Goal: Task Accomplishment & Management: Manage account settings

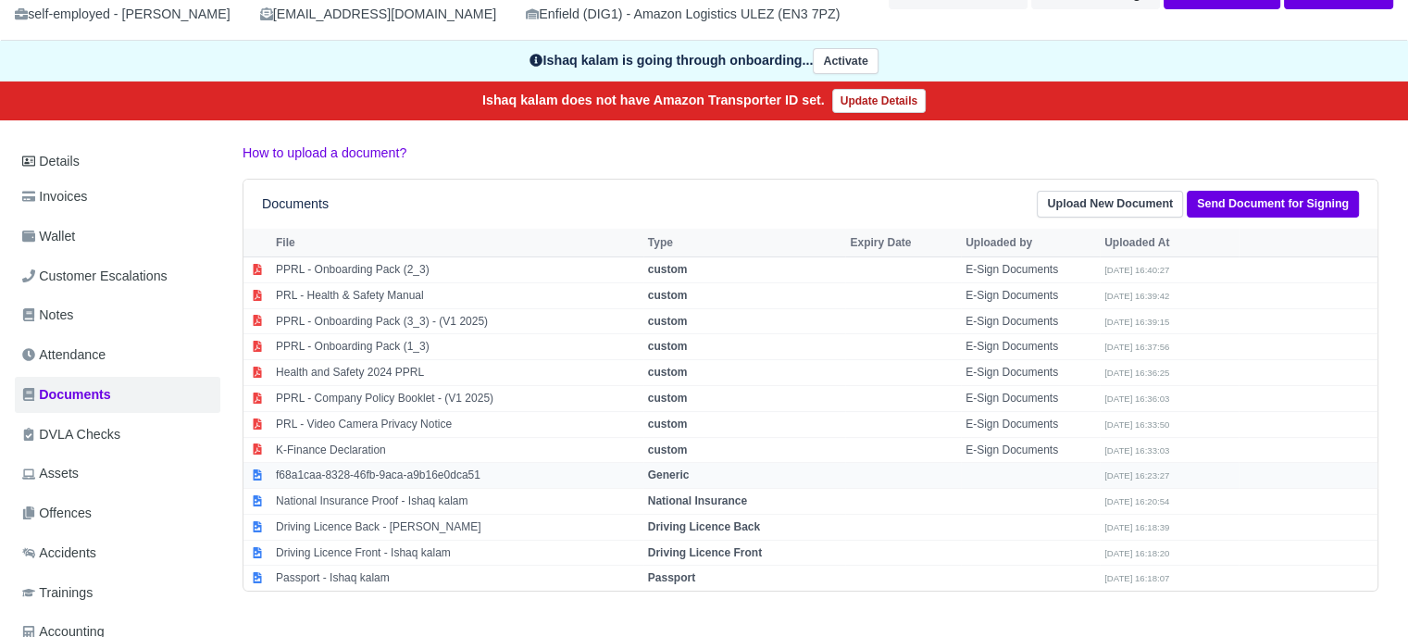
scroll to position [185, 0]
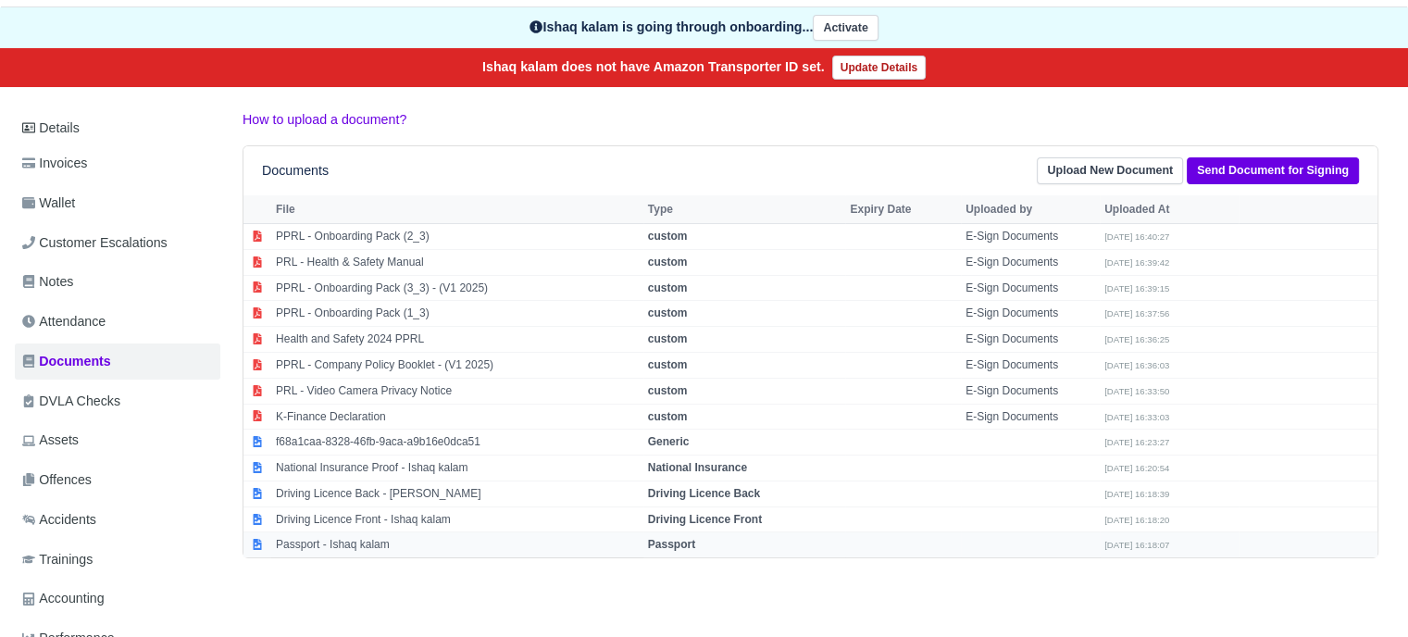
click at [378, 540] on td "Passport - Ishaq kalam" at bounding box center [457, 544] width 372 height 25
select select "passport"
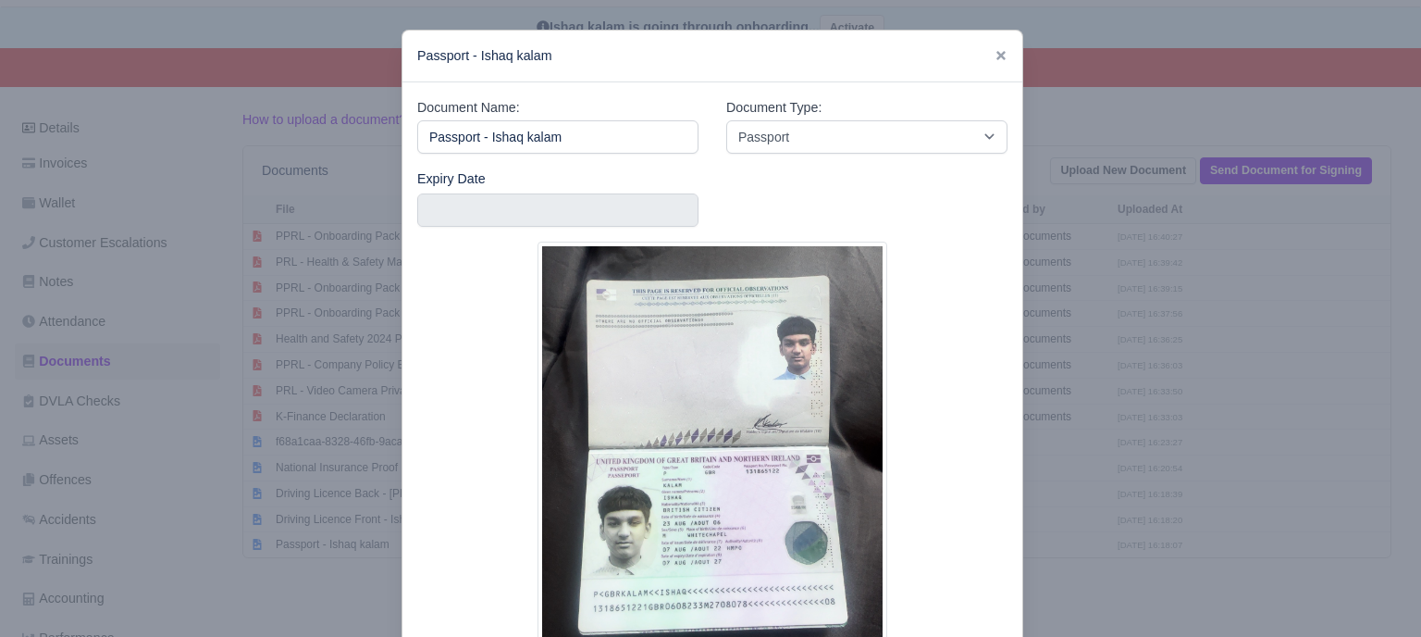
click at [1124, 440] on div at bounding box center [710, 318] width 1421 height 637
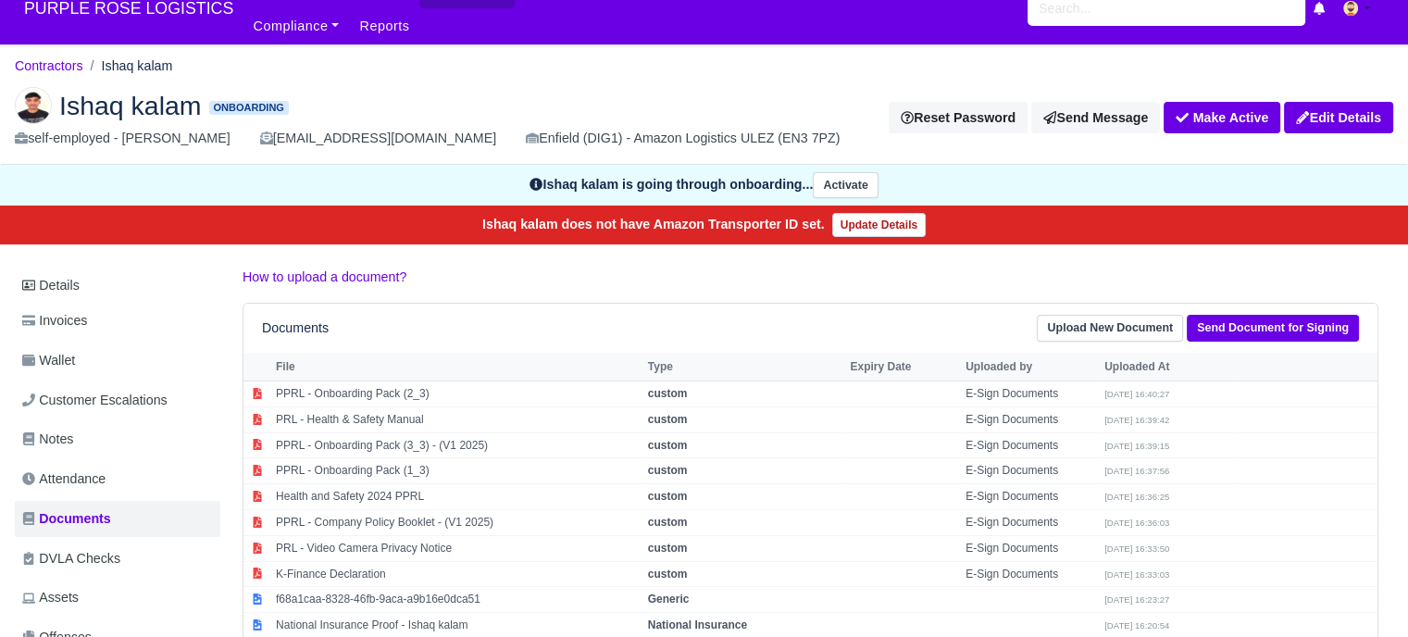
scroll to position [0, 0]
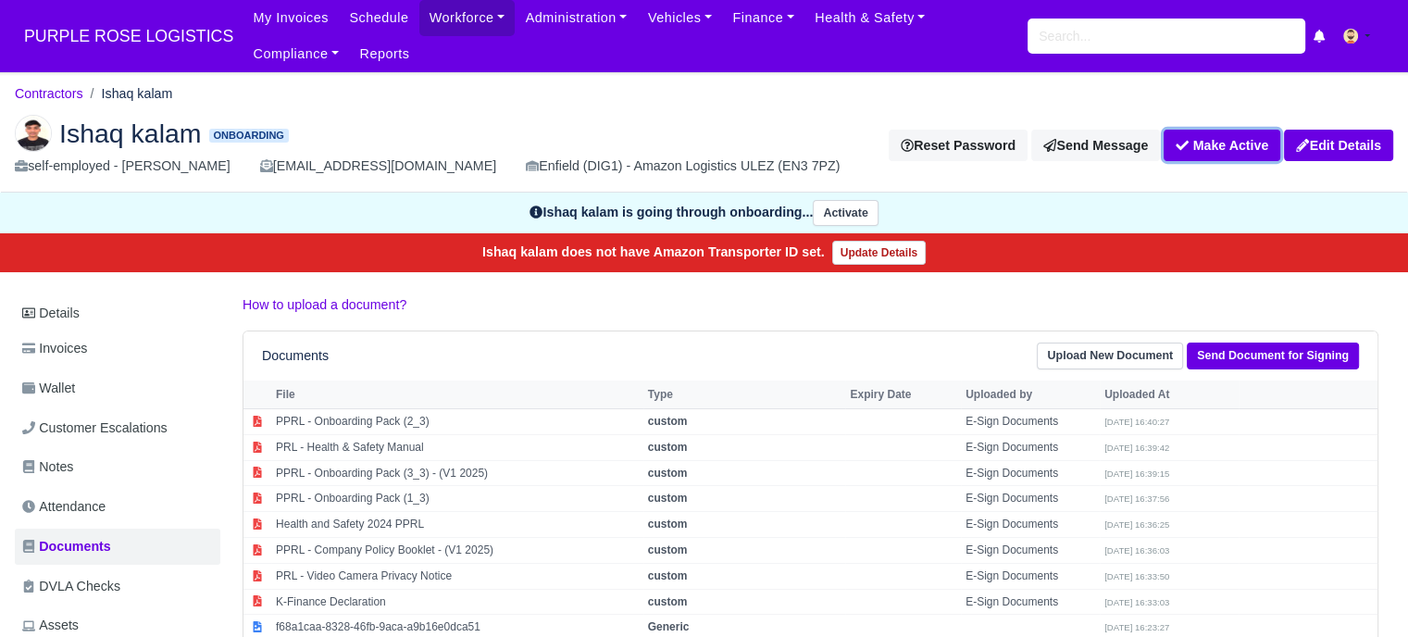
click at [1199, 142] on button "Make Active" at bounding box center [1221, 145] width 117 height 31
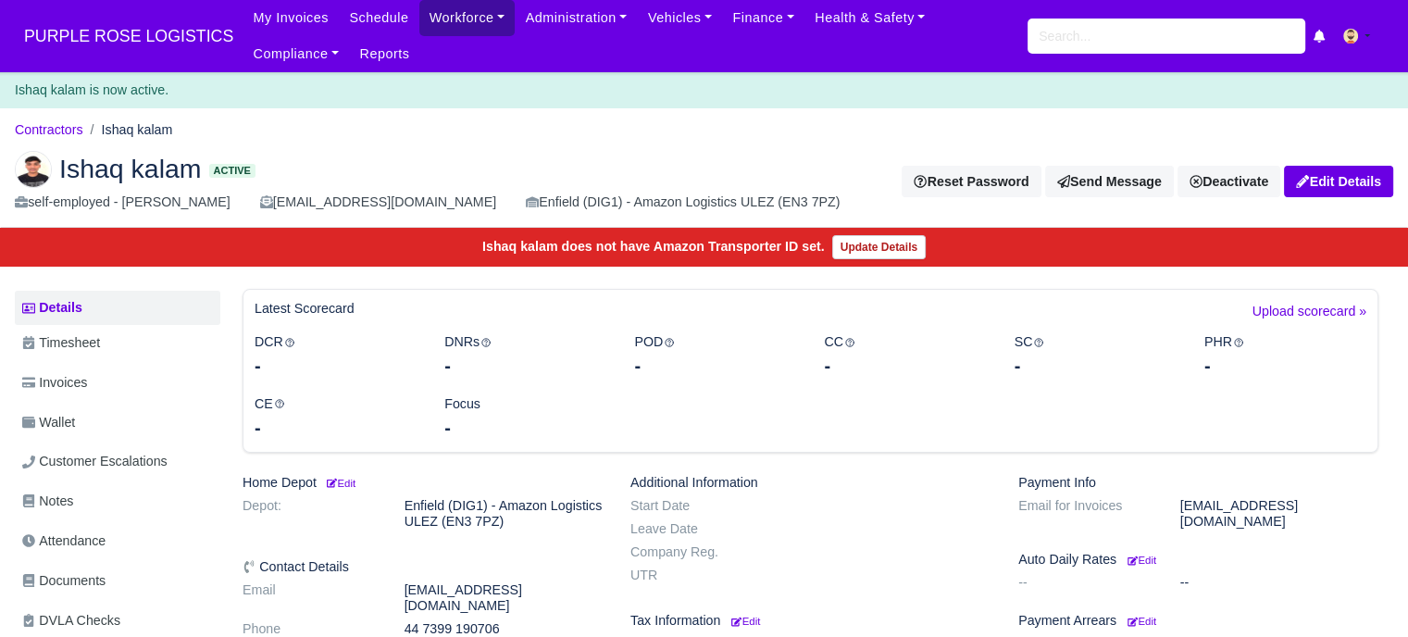
click at [460, 17] on link "Workforce" at bounding box center [467, 18] width 96 height 36
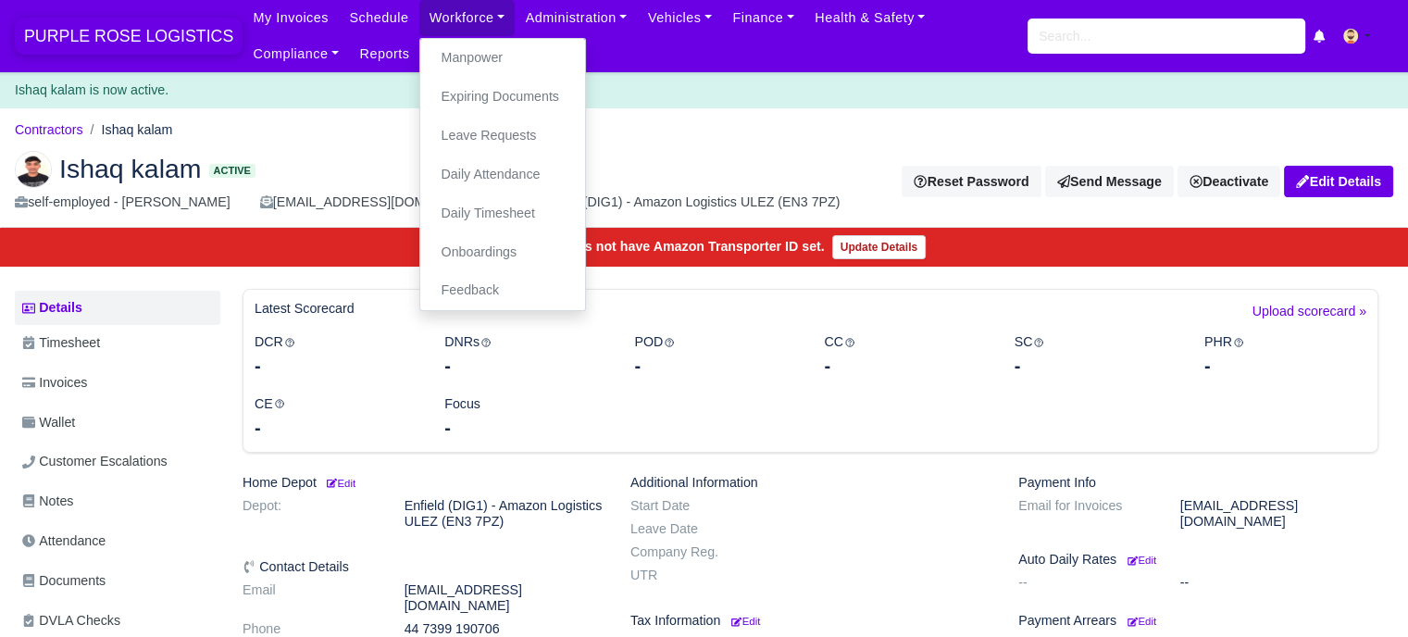
click at [162, 37] on span "PURPLE ROSE LOGISTICS" at bounding box center [129, 36] width 228 height 37
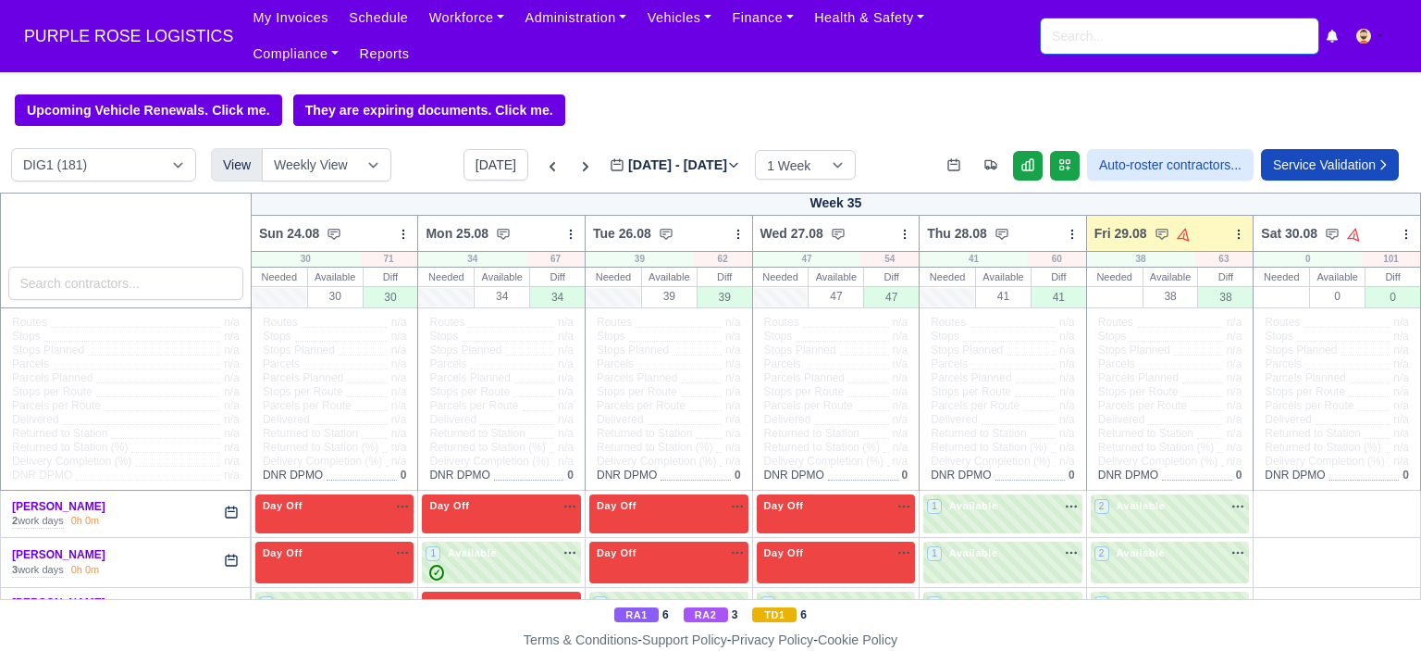
click at [1092, 36] on input "search" at bounding box center [1180, 36] width 278 height 35
type input "ishaq"
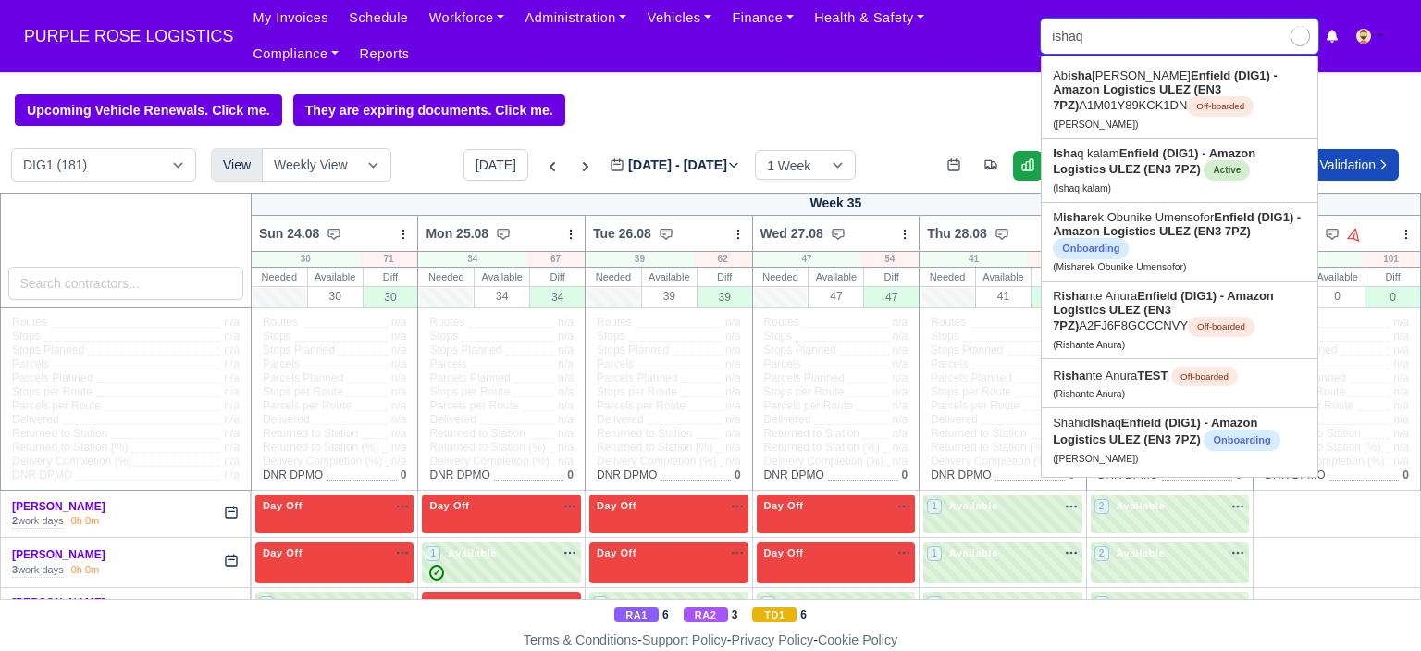
type input "ishaq kalam"
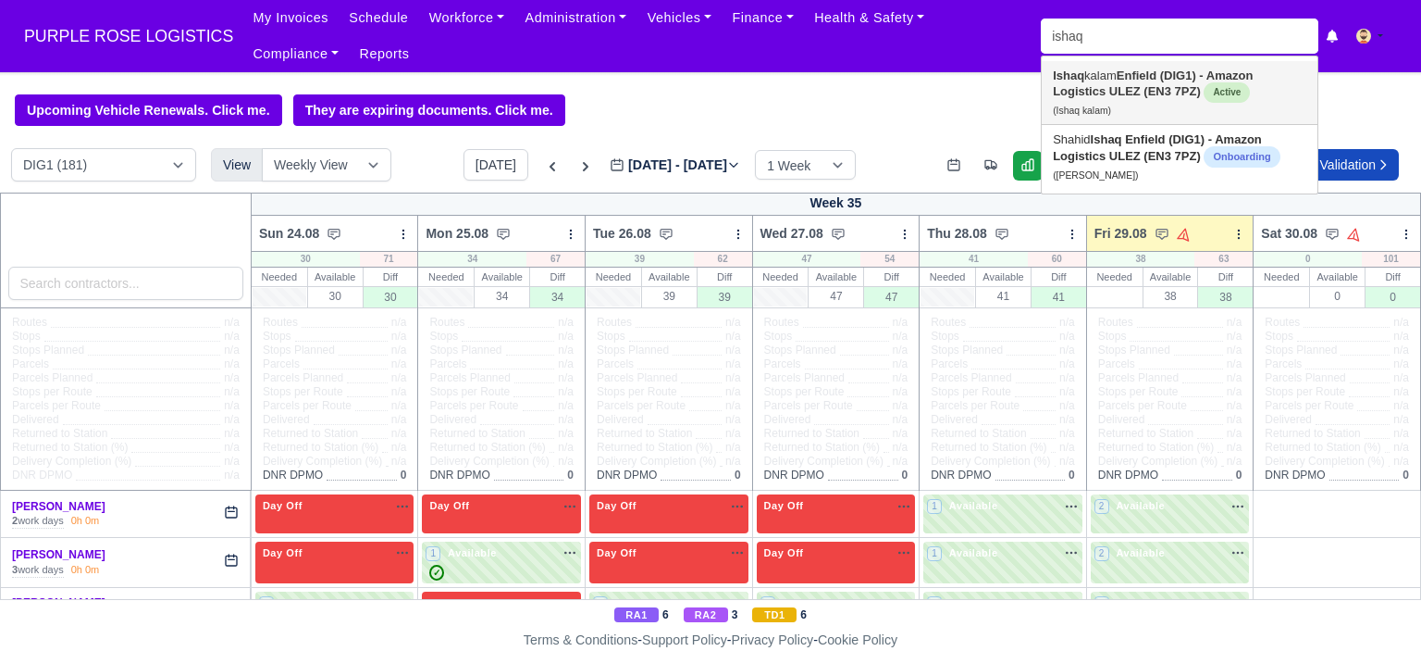
click at [1107, 88] on strong "Enfield (DIG1) - Amazon Logistics ULEZ (EN3 7PZ)" at bounding box center [1153, 83] width 200 height 30
type input "Ishaq kalam"
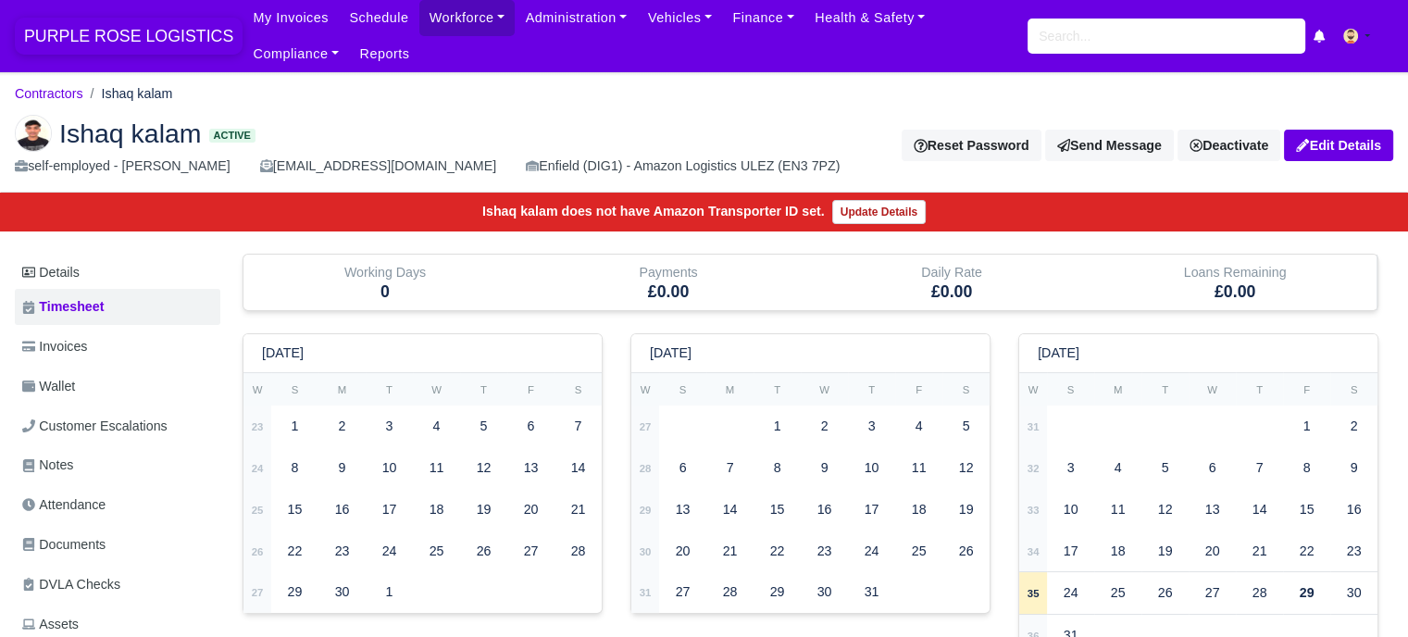
click at [43, 19] on span "PURPLE ROSE LOGISTICS" at bounding box center [129, 36] width 228 height 37
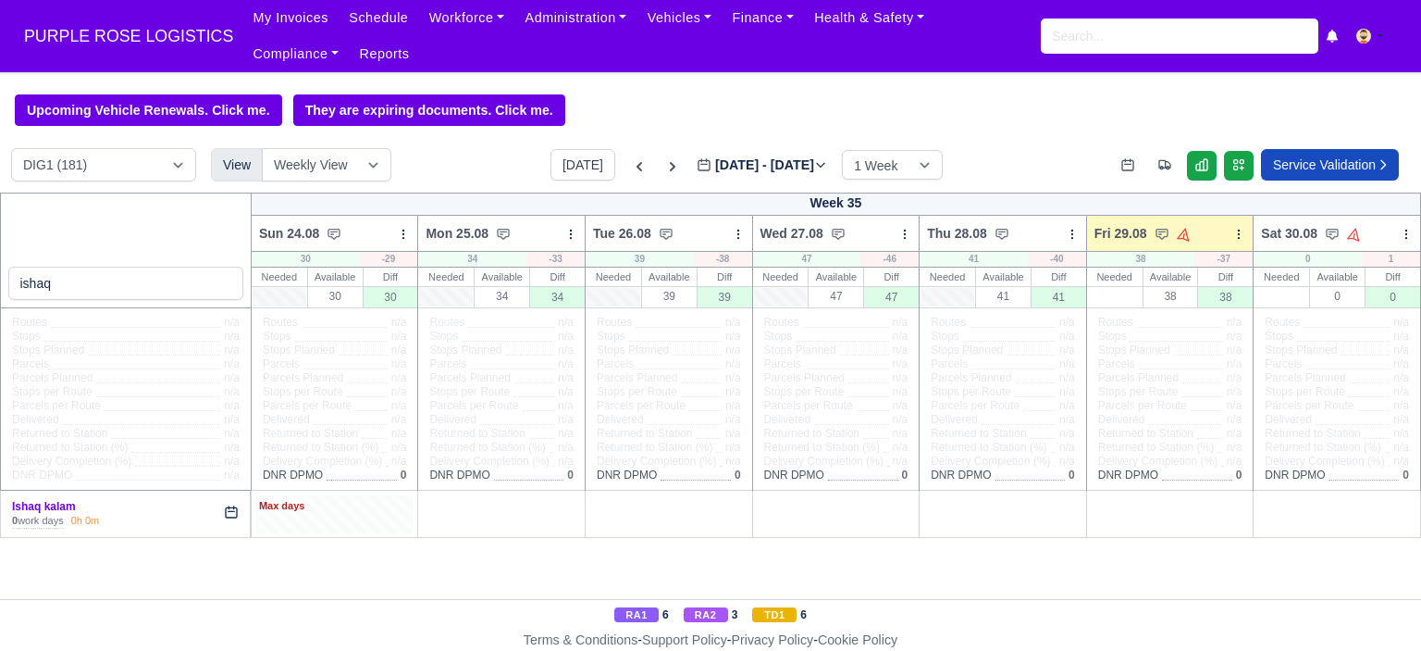
type input "ishaq"
click at [314, 521] on div "Max days" at bounding box center [334, 513] width 159 height 38
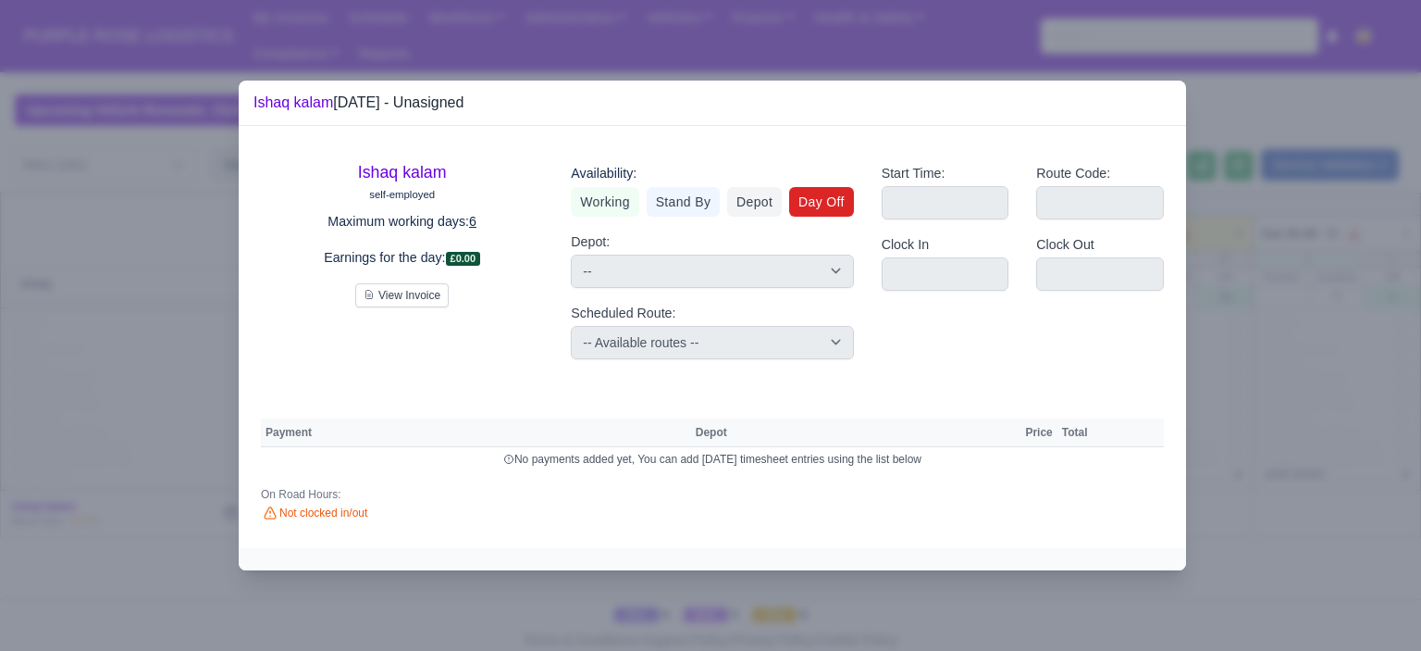
click at [822, 205] on link "Day Off" at bounding box center [821, 202] width 65 height 30
select select
select select "na"
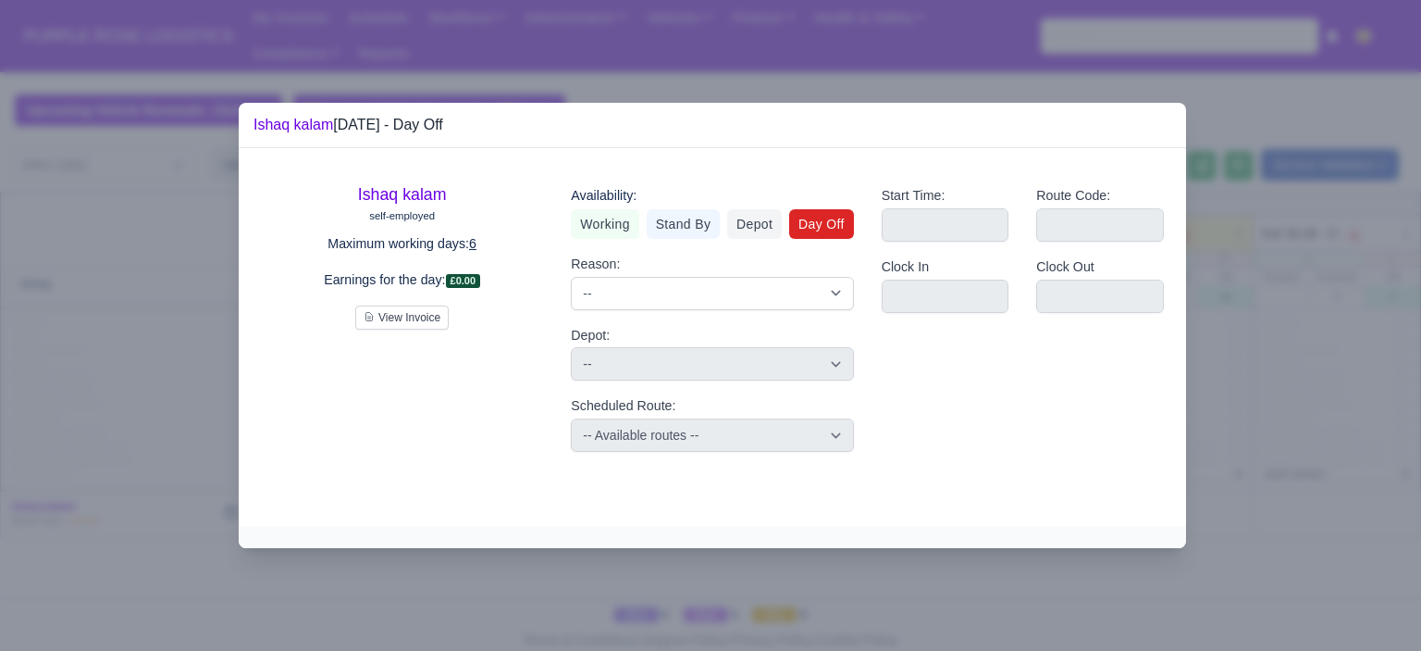
click at [117, 302] on div at bounding box center [710, 325] width 1421 height 651
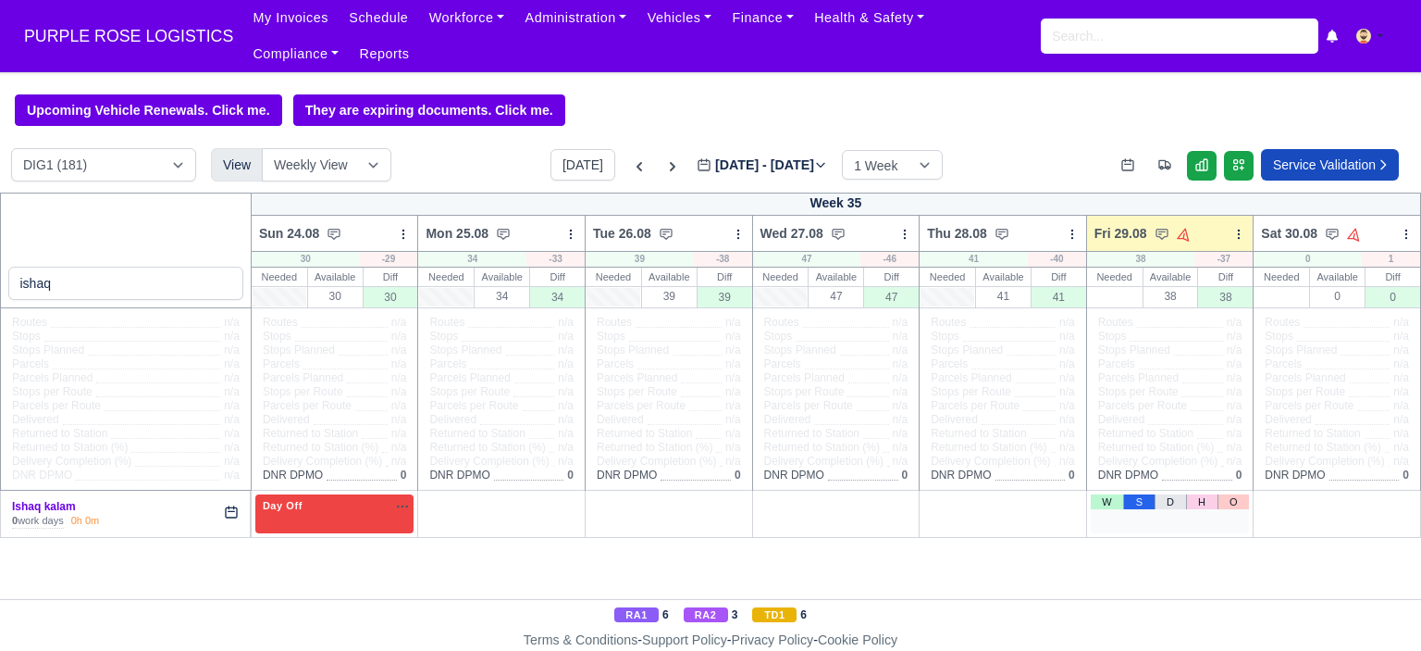
click at [1133, 508] on link "S" at bounding box center [1138, 501] width 31 height 15
click at [1185, 516] on div "5 Stand By na" at bounding box center [1171, 507] width 152 height 19
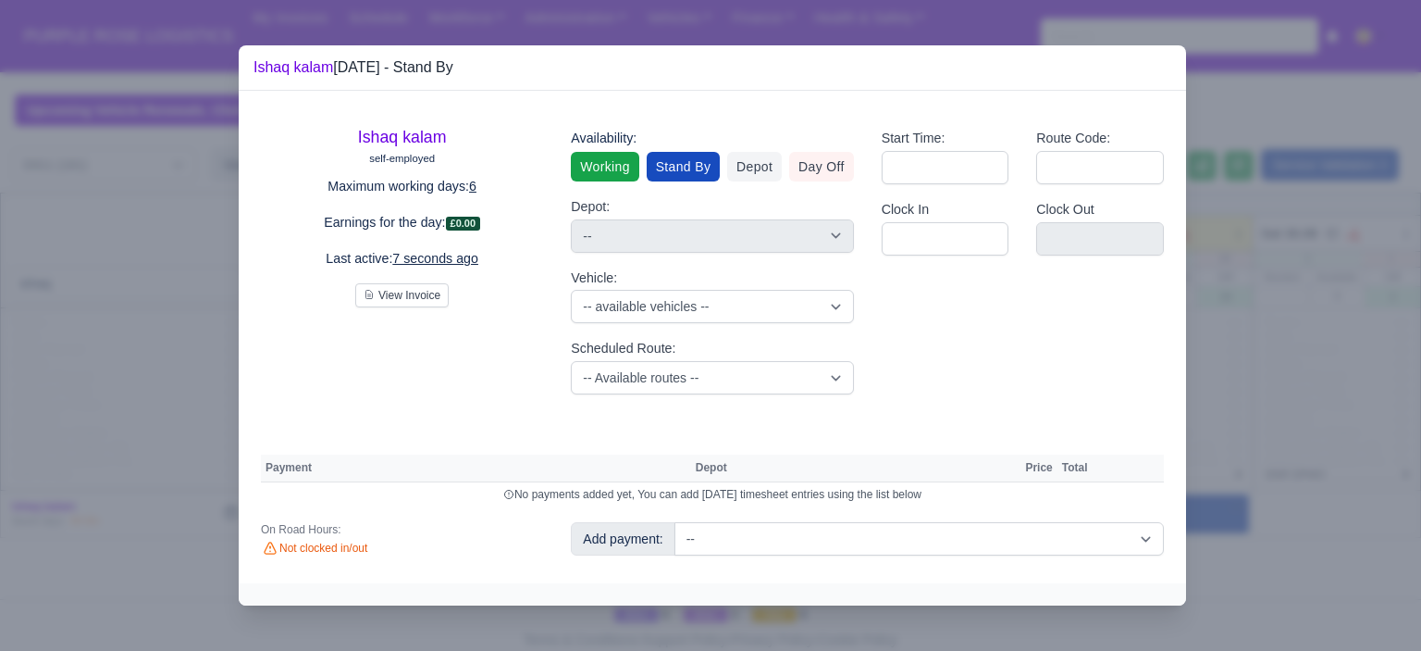
click at [616, 166] on link "Working" at bounding box center [605, 167] width 68 height 30
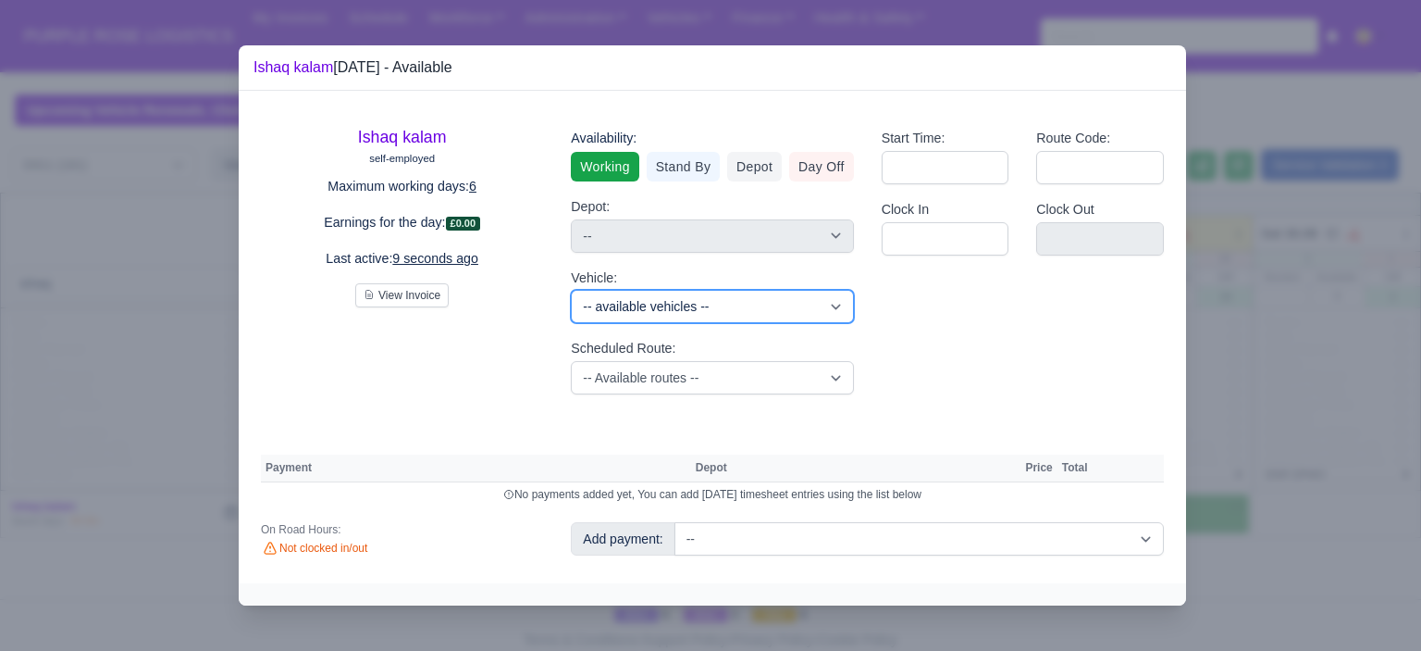
click at [676, 310] on select "-- available vehicles -- (KM70HNG) (KM70HXA) (KM70HYR) (KM70HYV) (KN70KJY) (KN7…" at bounding box center [712, 306] width 282 height 33
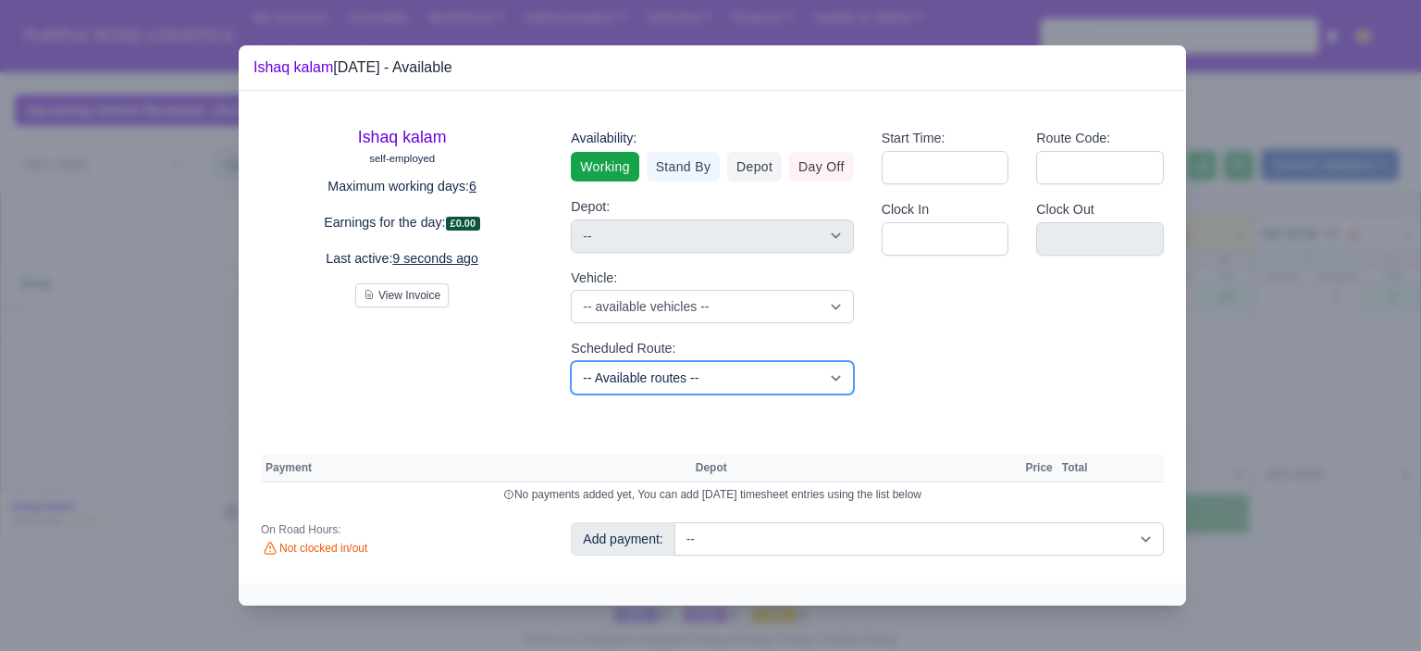
click at [676, 372] on select "-- Available routes -- Standard Parcel - Block of 6 Hours - (SD6) AmFlex RTS Ve…" at bounding box center [712, 377] width 282 height 33
select select "6"
click at [571, 361] on select "-- Available routes -- Standard Parcel - Block of 6 Hours - (SD6) AmFlex RTS Ve…" at bounding box center [712, 377] width 282 height 33
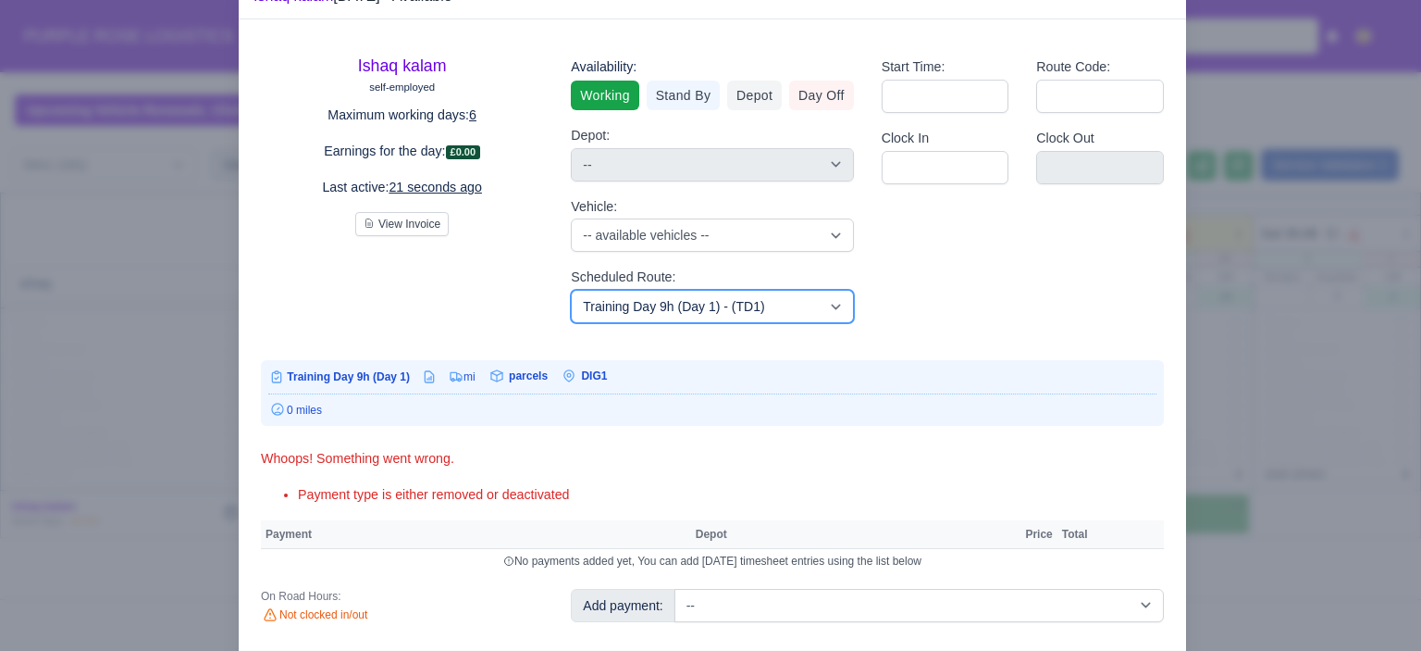
scroll to position [106, 0]
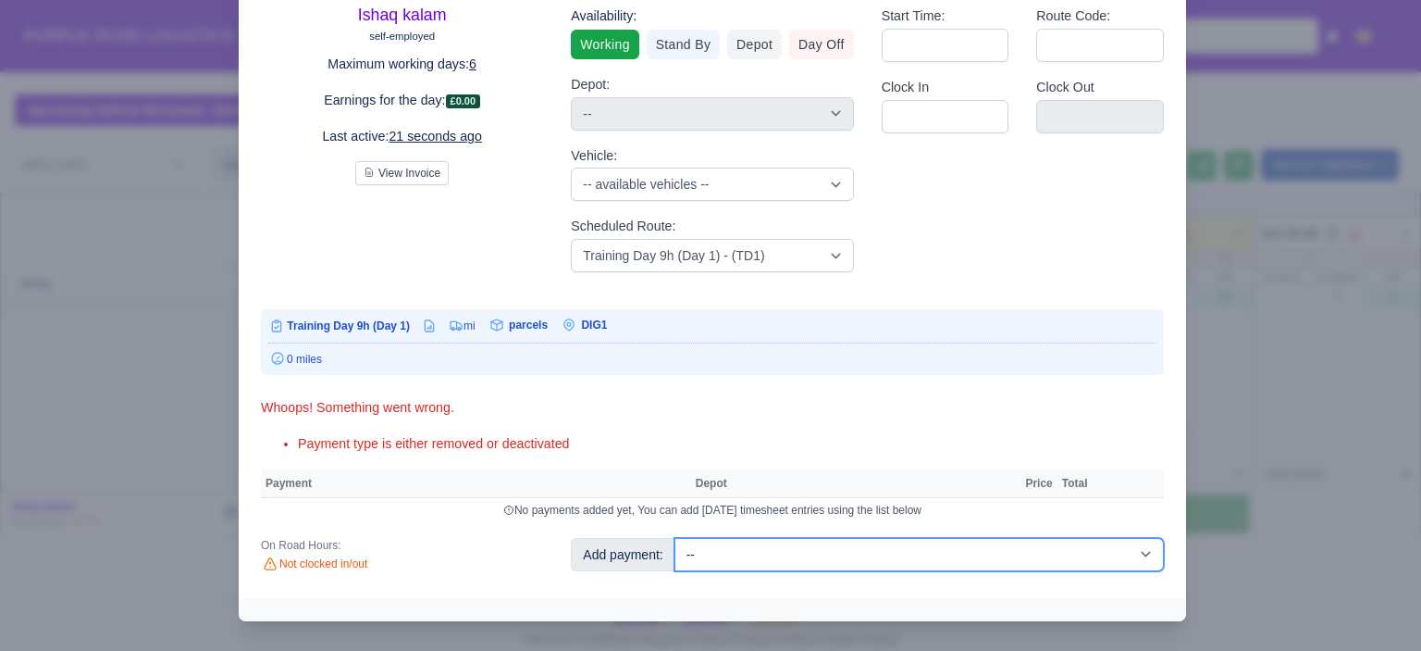
click at [822, 552] on select "-- Additional Hour Support (£14.50) Additional Hour Support (Walkers) (£13.50) …" at bounding box center [920, 554] width 490 height 33
select select "103"
click at [675, 538] on select "-- Additional Hour Support (£14.50) Additional Hour Support (Walkers) (£13.50) …" at bounding box center [920, 554] width 490 height 33
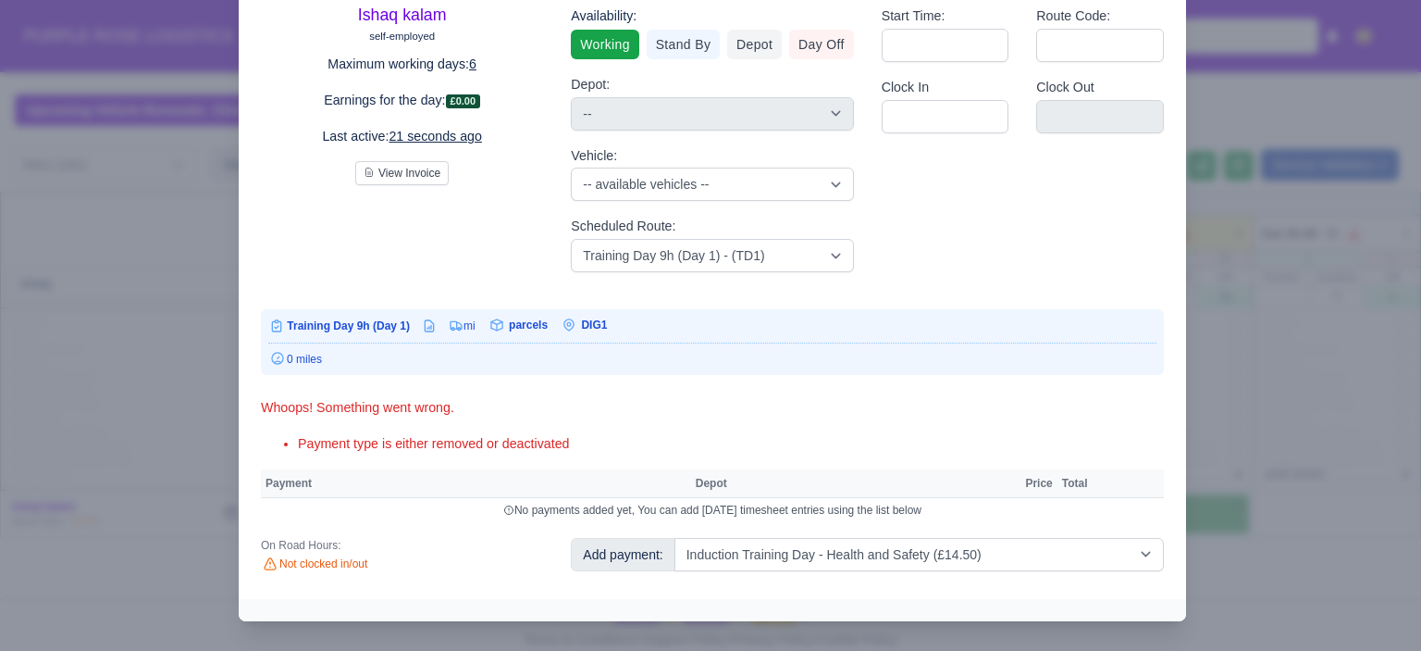
select select "1"
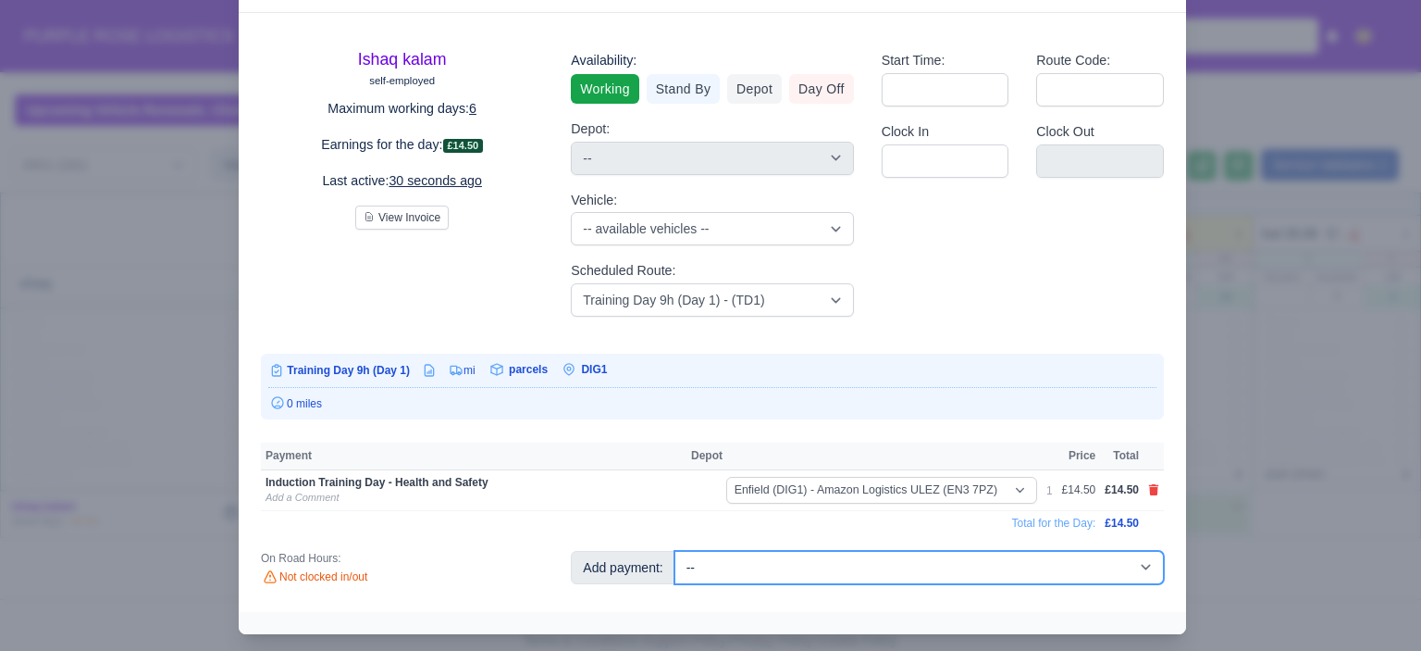
click at [879, 559] on select "-- Additional Hour Support (£14.50) Additional Hour Support (Walkers) (£13.50) …" at bounding box center [920, 567] width 490 height 33
select select "85"
click at [675, 551] on select "-- Additional Hour Support (£14.50) Additional Hour Support (Walkers) (£13.50) …" at bounding box center [920, 567] width 490 height 33
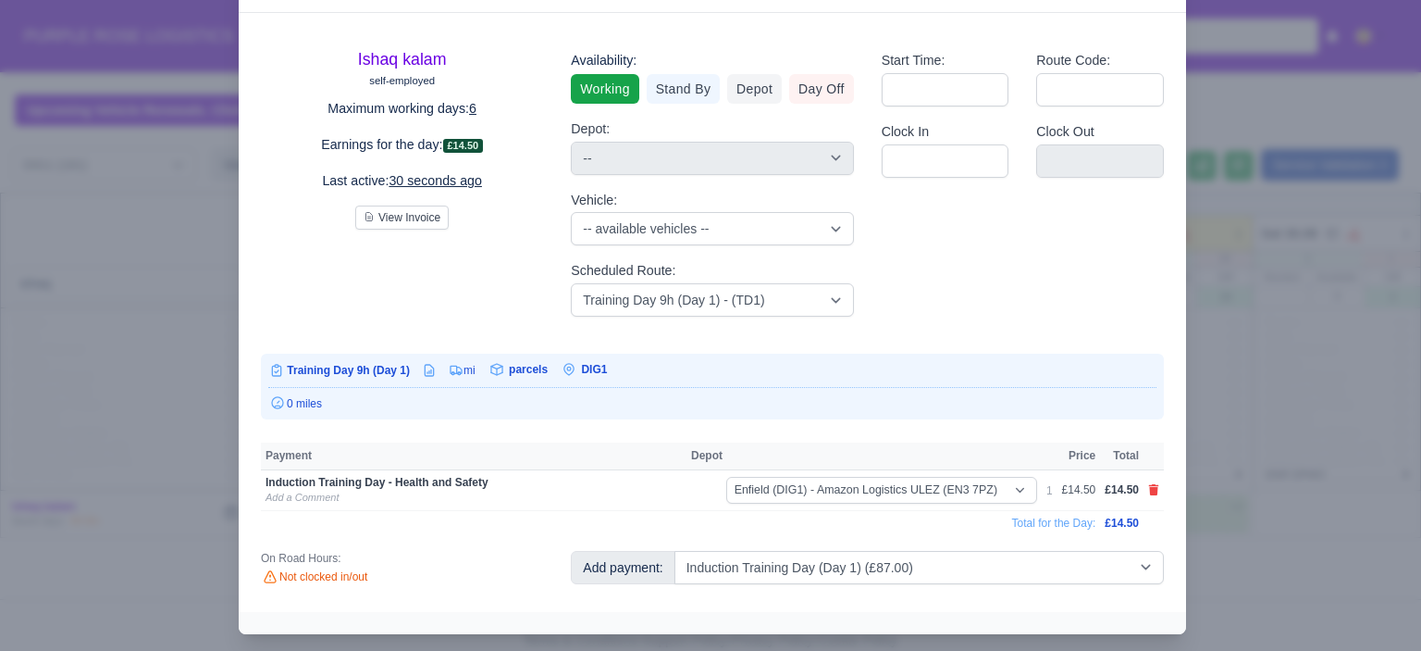
select select "1"
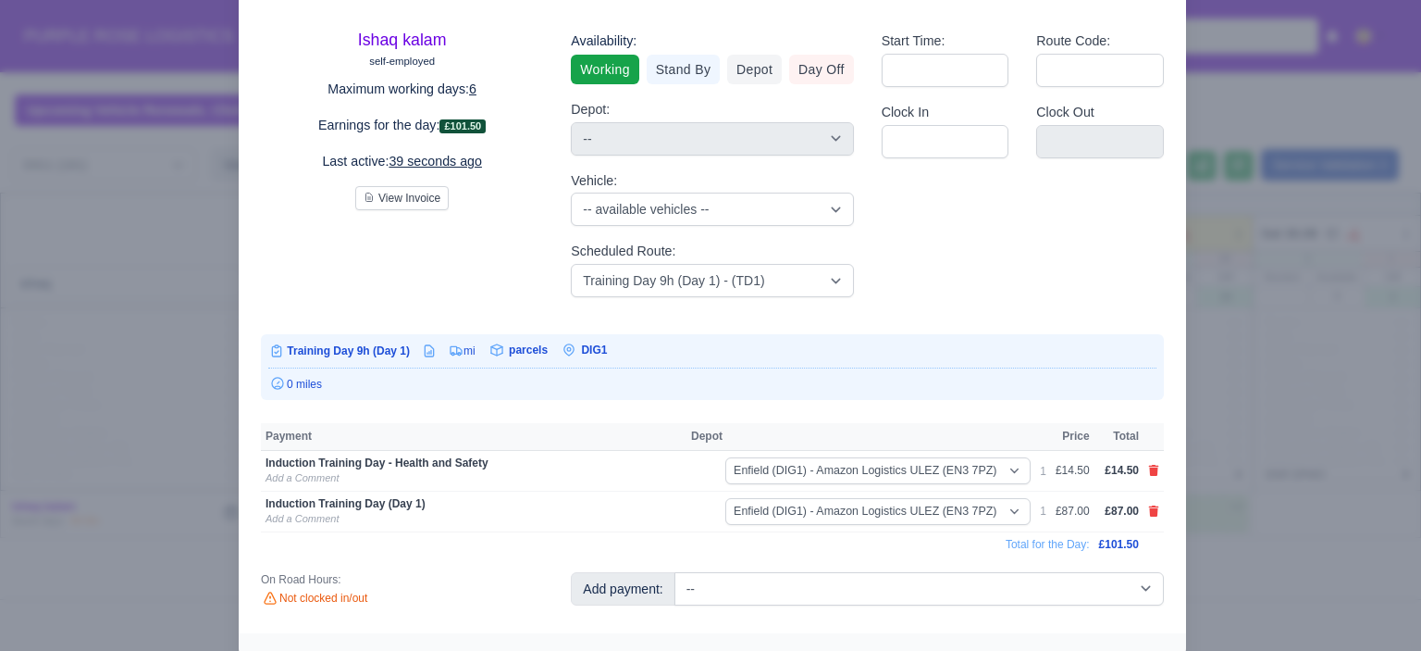
click at [156, 348] on div at bounding box center [710, 325] width 1421 height 651
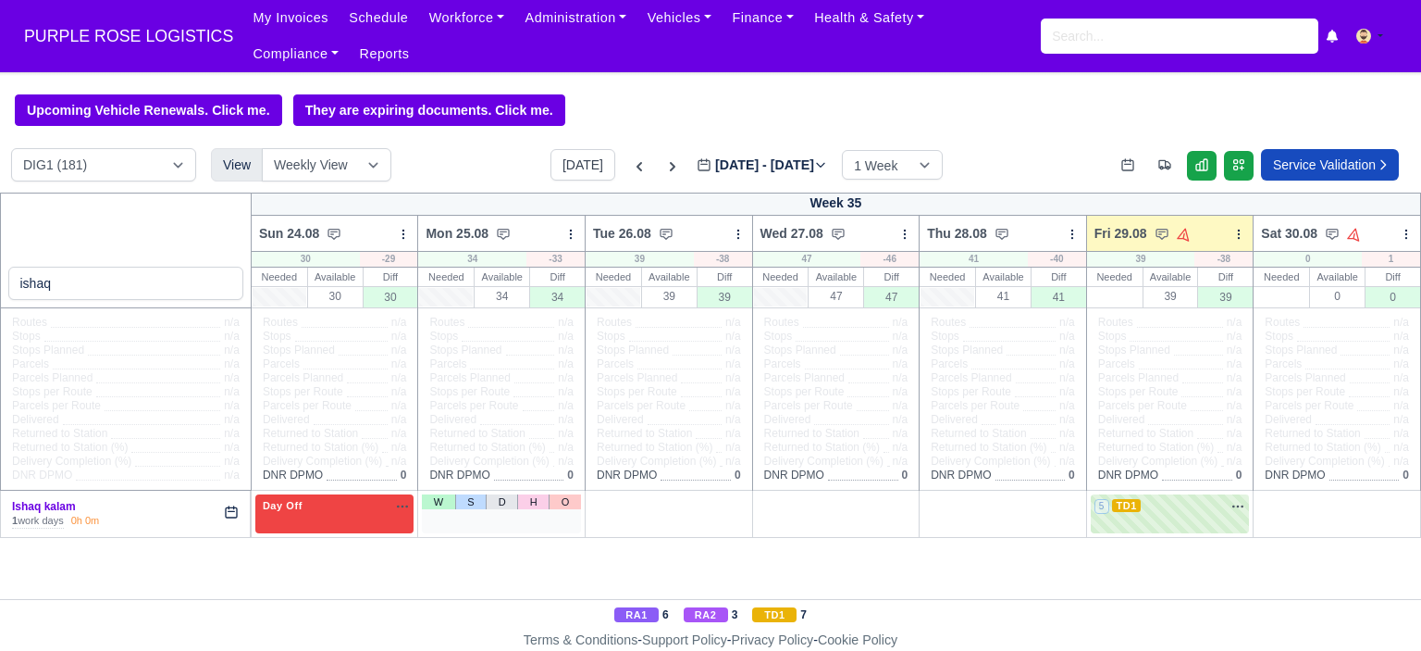
click at [539, 529] on div "W S D H O" at bounding box center [501, 513] width 159 height 38
click at [572, 503] on link "O" at bounding box center [565, 501] width 32 height 15
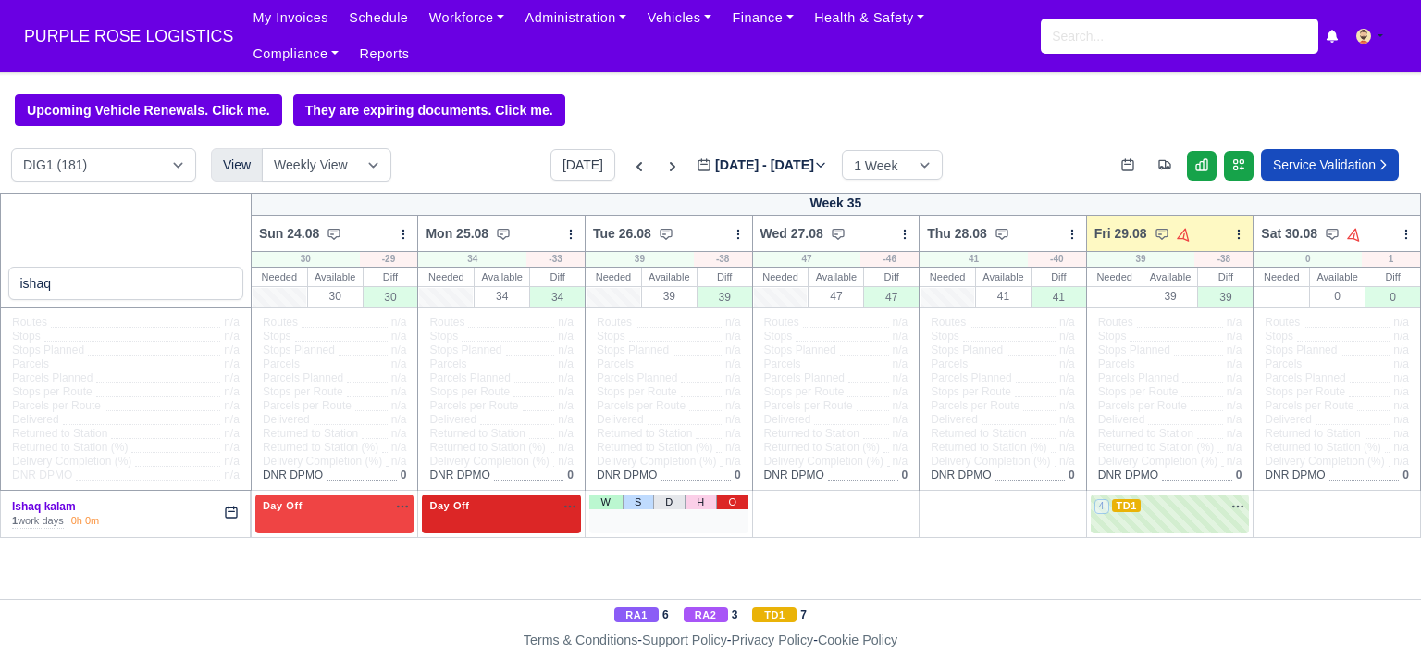
click at [744, 504] on link "O" at bounding box center [732, 501] width 32 height 15
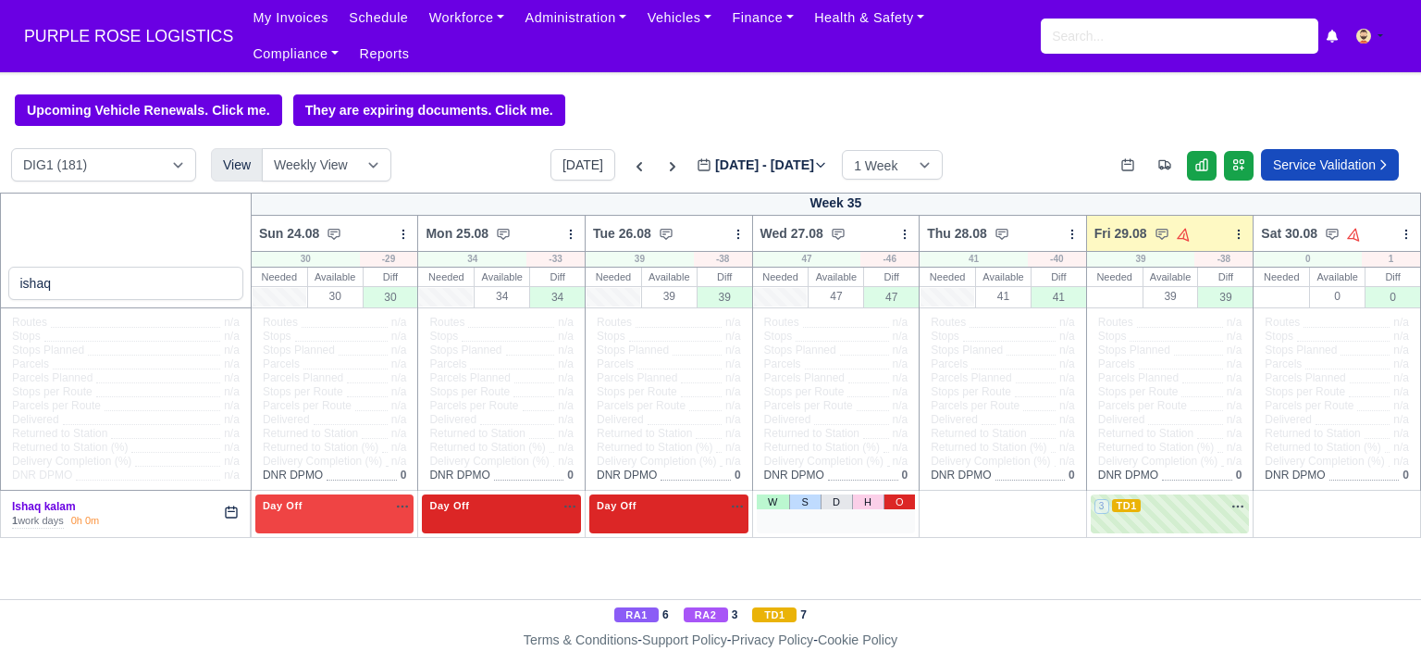
click at [896, 502] on link "O" at bounding box center [900, 501] width 32 height 15
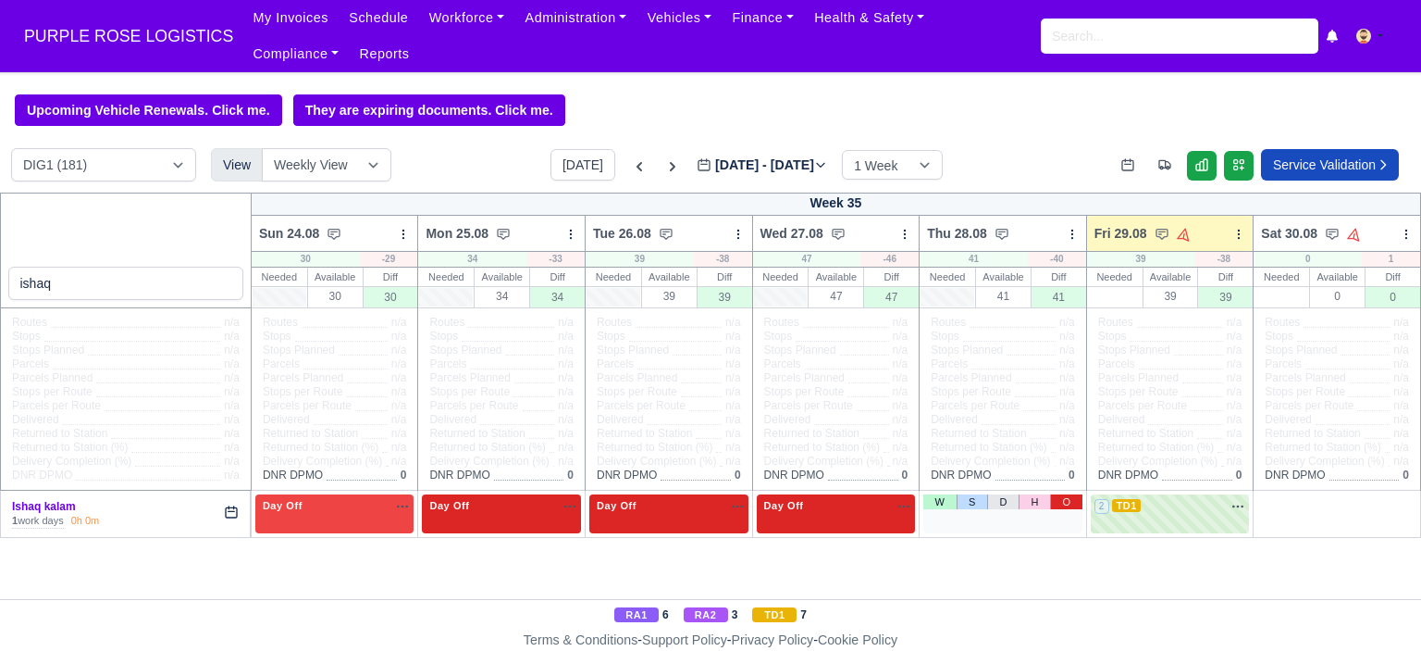
click at [1064, 504] on link "O" at bounding box center [1066, 501] width 32 height 15
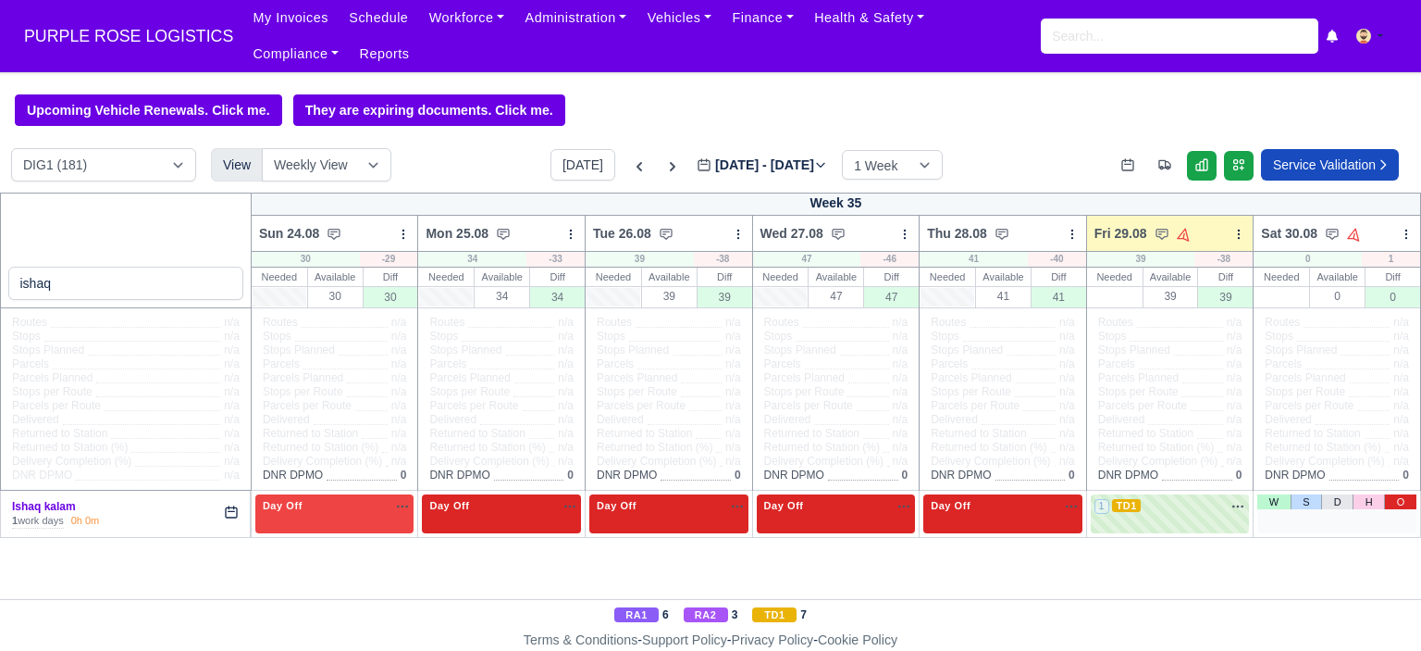
click at [1408, 502] on link "O" at bounding box center [1400, 501] width 32 height 15
click at [811, 88] on body "PURPLE ROSE LOGISTICS My Invoices Schedule Workforce Manpower Expiring Document…" at bounding box center [710, 325] width 1421 height 651
click at [1123, 106] on div "Upcoming Vehicle Renewals. Click me. They are expiring documents. Click me." at bounding box center [710, 109] width 1421 height 31
click at [82, 36] on span "PURPLE ROSE LOGISTICS" at bounding box center [129, 36] width 228 height 37
click at [1378, 35] on button at bounding box center [1376, 36] width 60 height 27
